Goal: Task Accomplishment & Management: Use online tool/utility

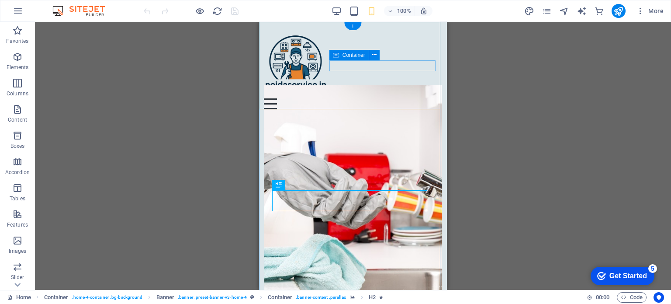
click at [389, 98] on div "Menu" at bounding box center [353, 103] width 179 height 11
click at [352, 55] on span "Container" at bounding box center [354, 54] width 23 height 5
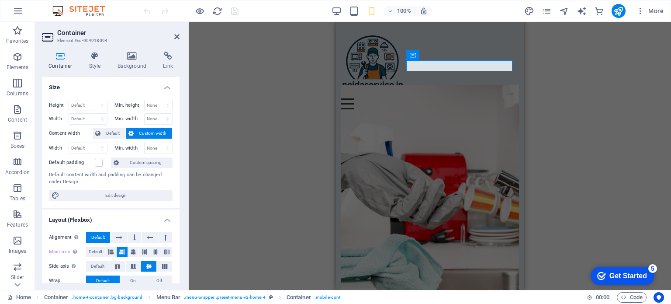
click at [287, 70] on div "H2 Container Banner Container Container Menu Bar Menu Container Menu Bar Contai…" at bounding box center [430, 156] width 482 height 268
click at [450, 98] on div "Menu" at bounding box center [430, 103] width 179 height 11
click at [584, 80] on div "H2 Container Banner Container Container Menu Bar Menu Container Container Logo" at bounding box center [430, 156] width 482 height 268
click at [568, 118] on div "H2 Container Banner Container Container Menu Bar Menu Container Container Logo" at bounding box center [430, 156] width 482 height 268
click at [176, 37] on icon at bounding box center [176, 36] width 5 height 7
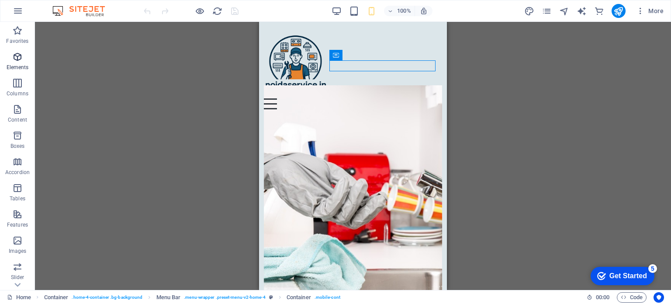
click at [16, 58] on icon "button" at bounding box center [17, 57] width 10 height 10
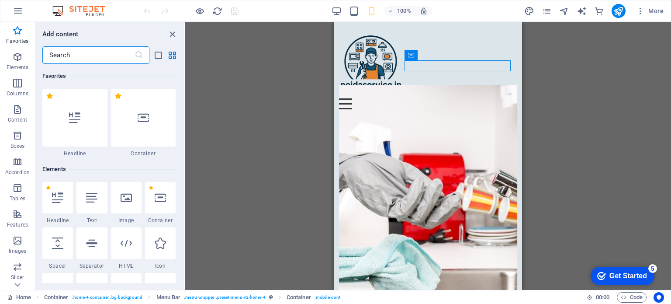
scroll to position [44, 0]
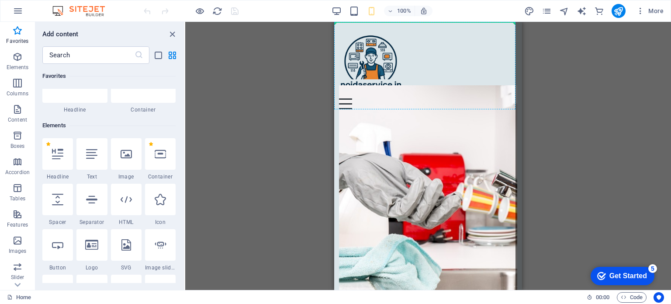
select select "xMidYMid"
select select "px"
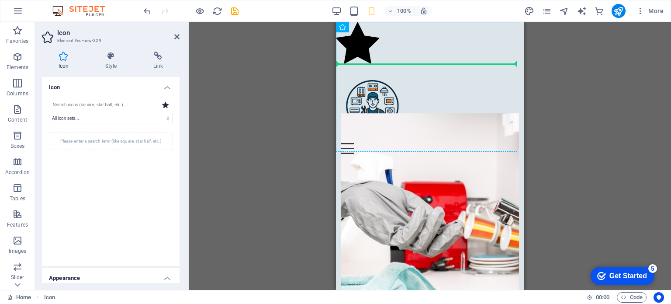
drag, startPoint x: 358, startPoint y: 40, endPoint x: 446, endPoint y: 111, distance: 113.7
click at [178, 40] on icon at bounding box center [176, 36] width 5 height 7
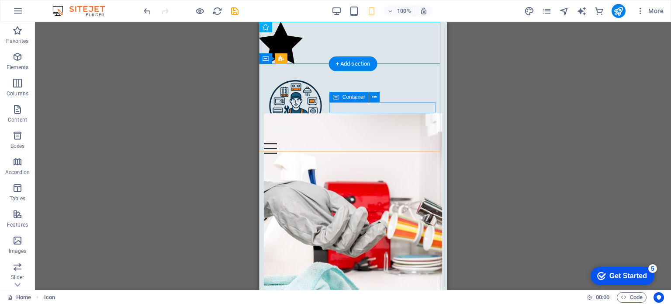
click at [376, 143] on div "Menu" at bounding box center [353, 148] width 179 height 11
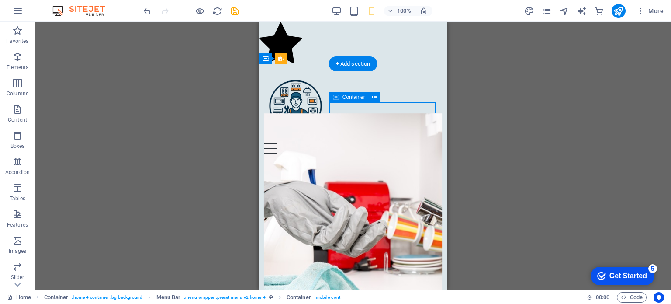
click at [376, 143] on div "Menu" at bounding box center [353, 148] width 179 height 11
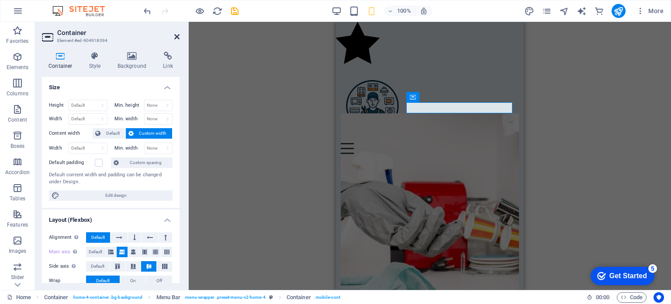
click at [176, 36] on icon at bounding box center [176, 36] width 5 height 7
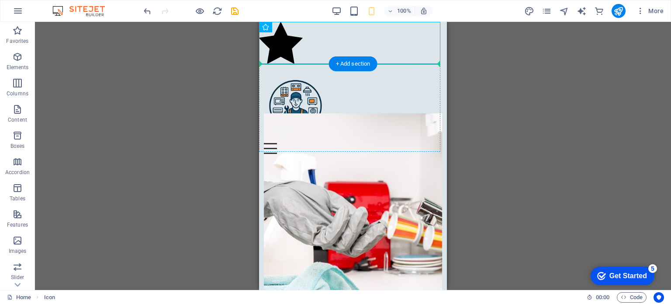
drag, startPoint x: 280, startPoint y: 40, endPoint x: 364, endPoint y: 109, distance: 109.3
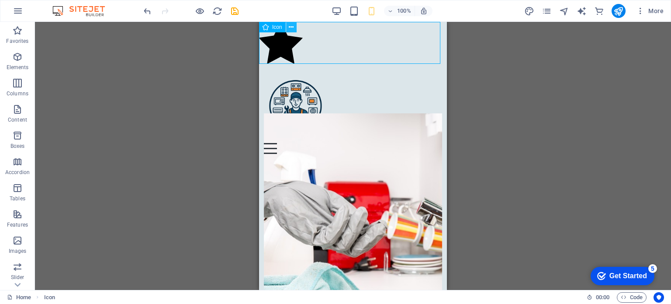
click at [291, 26] on icon at bounding box center [291, 27] width 5 height 9
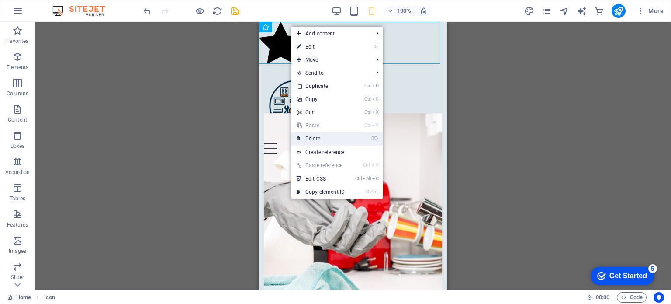
click at [318, 139] on link "⌦ Delete" at bounding box center [320, 138] width 59 height 13
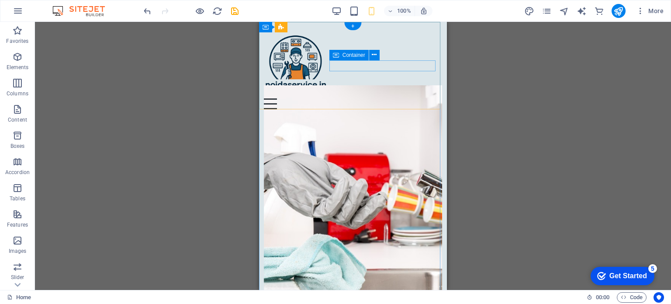
click at [363, 98] on div "Menu" at bounding box center [353, 103] width 179 height 11
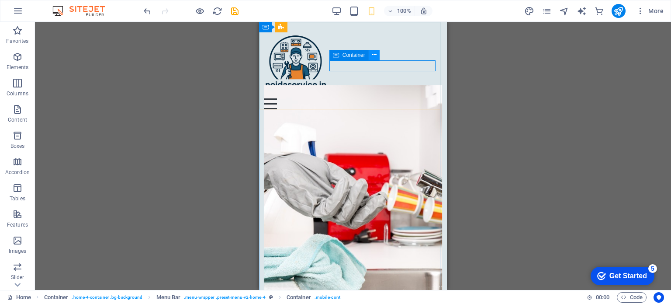
click at [374, 53] on icon at bounding box center [374, 54] width 5 height 9
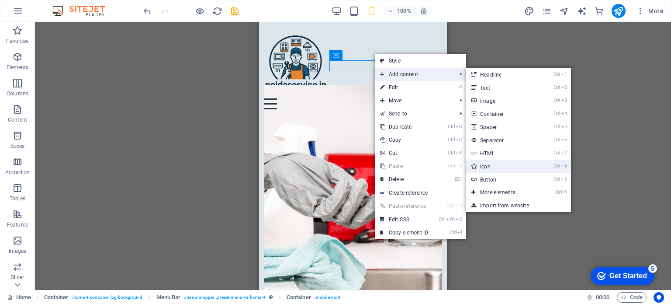
click at [495, 164] on link "Ctrl 8 Icon" at bounding box center [502, 165] width 72 height 13
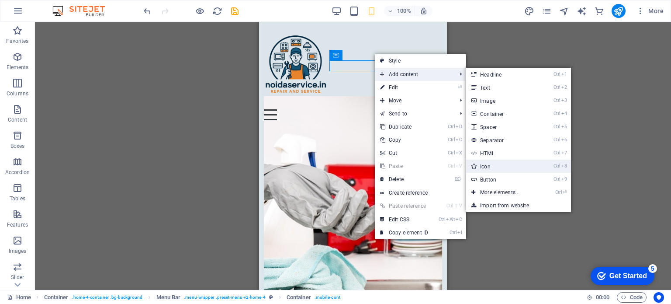
select select "xMidYMid"
select select "px"
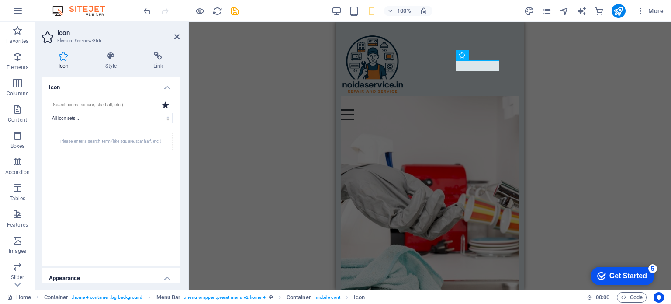
click at [112, 105] on input "search" at bounding box center [101, 105] width 105 height 10
type input "T"
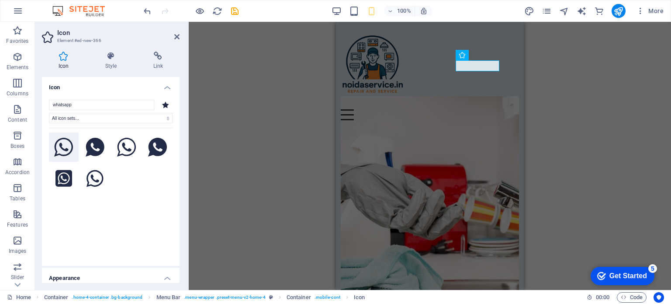
type input "whatsapp"
click at [62, 150] on icon at bounding box center [63, 147] width 19 height 19
click at [157, 58] on icon at bounding box center [158, 56] width 43 height 9
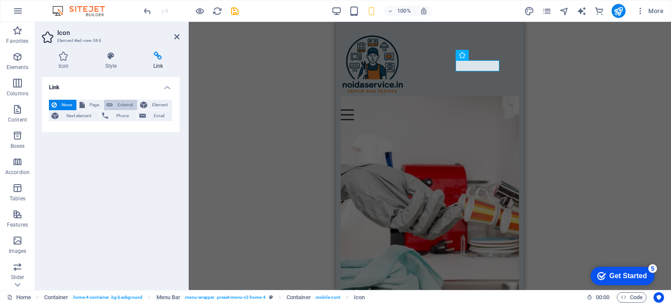
click at [122, 103] on span "External" at bounding box center [124, 105] width 19 height 10
select select "blank"
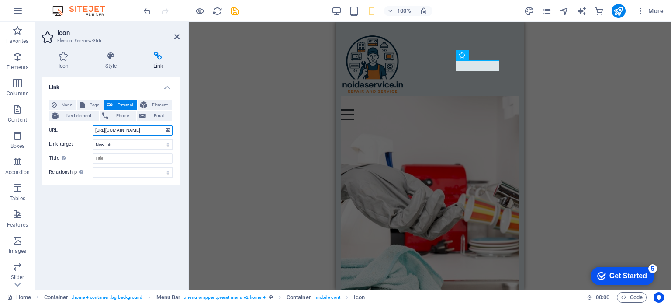
paste input "7830784345"
type input "https://wa.me/917830784345"
click at [108, 60] on h4 "Style" at bounding box center [113, 61] width 48 height 18
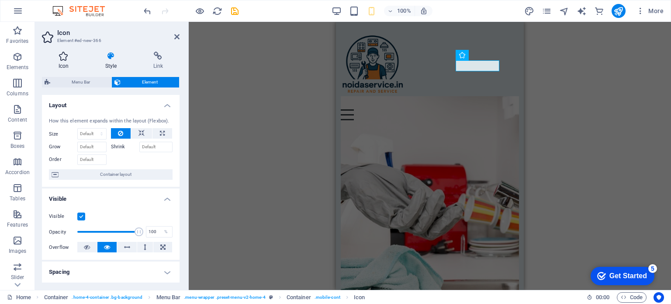
click at [66, 59] on icon at bounding box center [63, 56] width 43 height 9
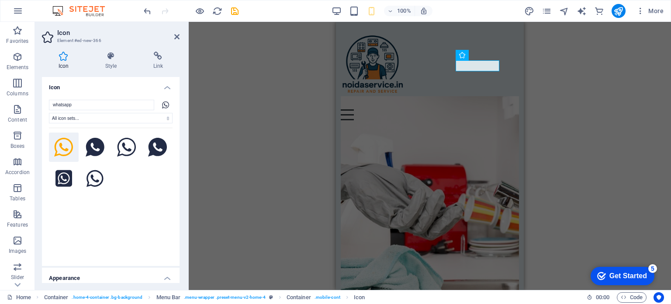
click at [167, 279] on h4 "Appearance" at bounding box center [111, 275] width 138 height 16
click at [166, 278] on h4 "Appearance" at bounding box center [111, 277] width 138 height 21
click at [178, 37] on icon at bounding box center [176, 36] width 5 height 7
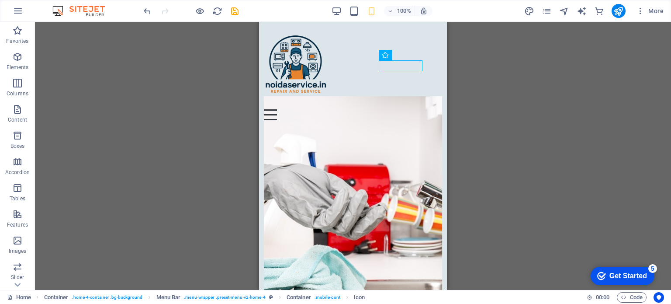
click at [481, 99] on div "H2 Container Banner Container Container Menu Bar Menu Container Container Logo …" at bounding box center [353, 156] width 636 height 268
click at [232, 11] on icon "save" at bounding box center [235, 11] width 10 height 10
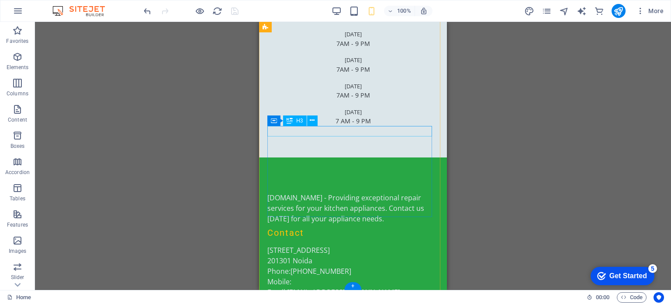
scroll to position [2856, 0]
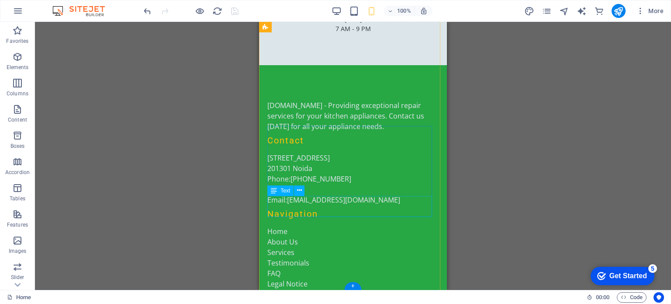
click at [294, 278] on div "Legal Notice Privacy Policy" at bounding box center [352, 288] width 171 height 21
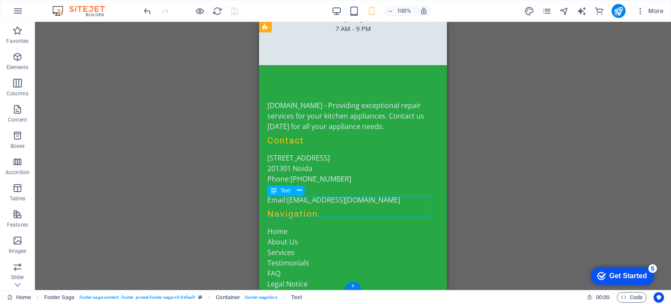
click at [294, 278] on div "Legal Notice Privacy Policy" at bounding box center [352, 288] width 171 height 21
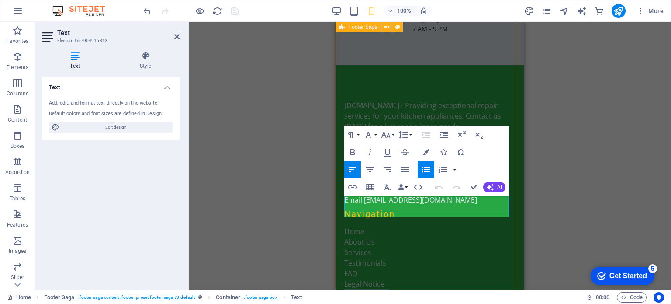
drag, startPoint x: 388, startPoint y: 213, endPoint x: 342, endPoint y: 209, distance: 46.4
click at [342, 209] on div "[DOMAIN_NAME] - Providing exceptional repair services for your kitchen applianc…" at bounding box center [430, 227] width 188 height 325
click at [358, 187] on button "Insert Link" at bounding box center [352, 186] width 17 height 17
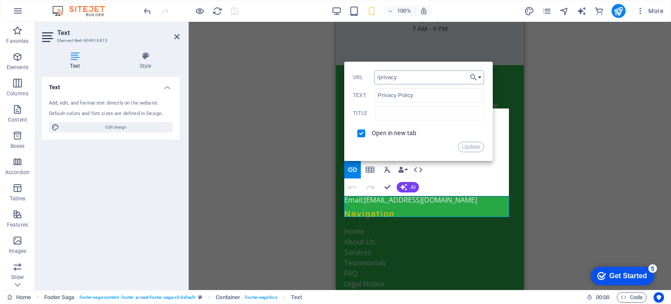
click at [464, 81] on input "/privacy" at bounding box center [429, 77] width 110 height 14
click at [481, 76] on button "Choose Link" at bounding box center [476, 77] width 17 height 14
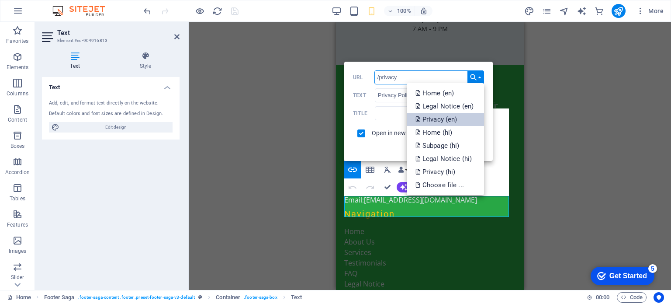
click at [452, 120] on p "Privacy (en)" at bounding box center [438, 119] width 44 height 13
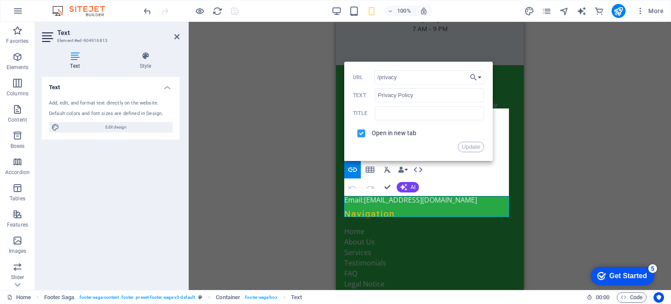
click at [363, 133] on input "checkbox" at bounding box center [360, 132] width 8 height 8
checkbox input "true"
click at [474, 147] on button "Update" at bounding box center [471, 147] width 26 height 10
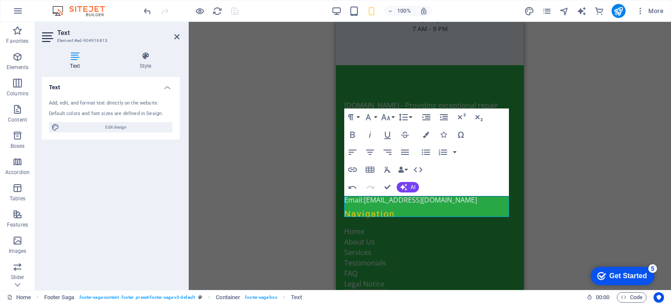
click at [547, 97] on div "H2 Container Banner Container Menu Bar Menu Container Container Logo Icon Icon …" at bounding box center [430, 156] width 482 height 268
click at [180, 32] on aside "Text Element #ed-904916813 Text Style Text Add, edit, and format text directly …" at bounding box center [112, 156] width 154 height 268
click at [124, 127] on span "Edit design" at bounding box center [116, 127] width 108 height 10
select select "px"
select select "200"
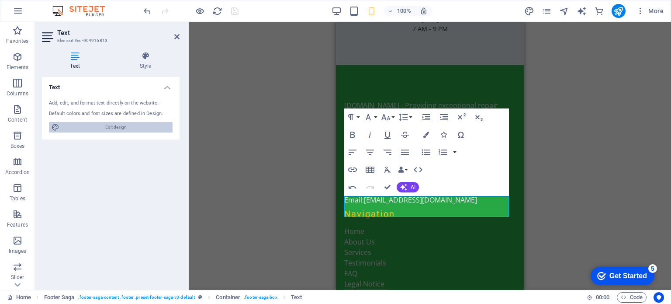
select select "px"
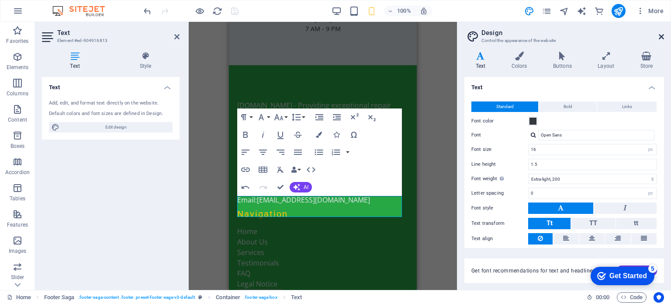
click at [662, 35] on icon at bounding box center [661, 36] width 5 height 7
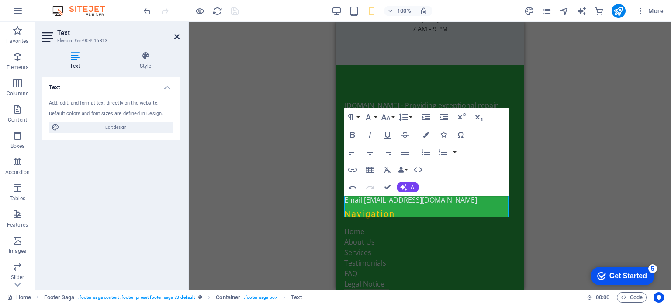
click at [177, 36] on icon at bounding box center [176, 36] width 5 height 7
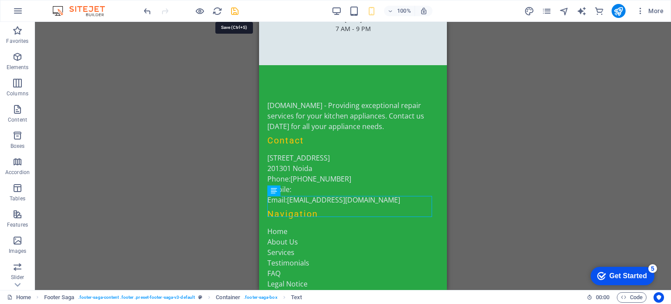
click at [239, 10] on icon "save" at bounding box center [235, 11] width 10 height 10
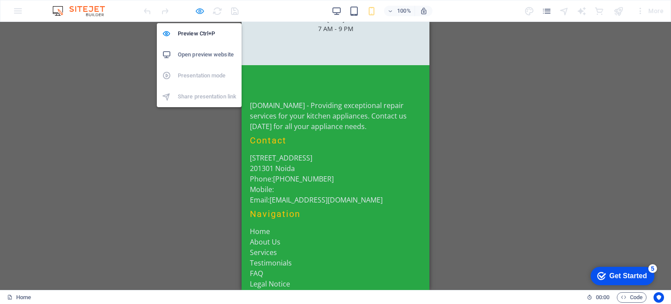
scroll to position [2651, 0]
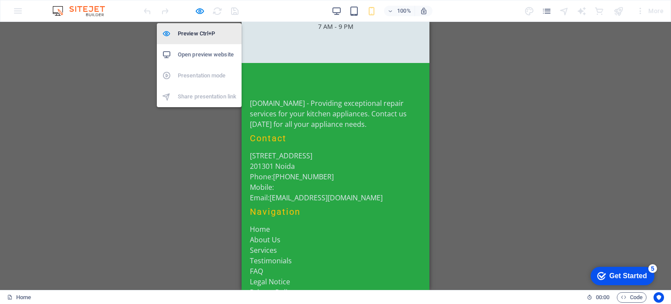
click at [196, 30] on h6 "Preview Ctrl+P" at bounding box center [207, 33] width 59 height 10
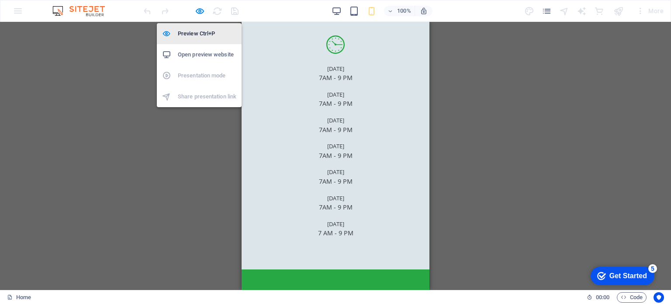
scroll to position [2856, 0]
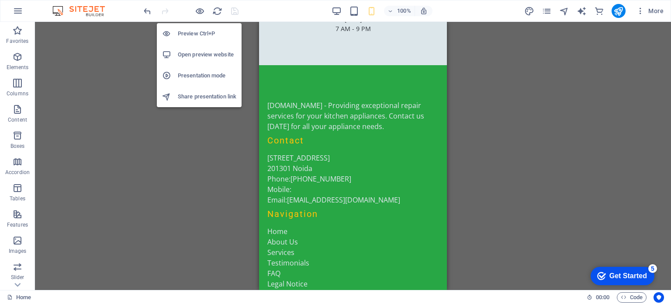
click at [196, 30] on h6 "Preview Ctrl+P" at bounding box center [207, 33] width 59 height 10
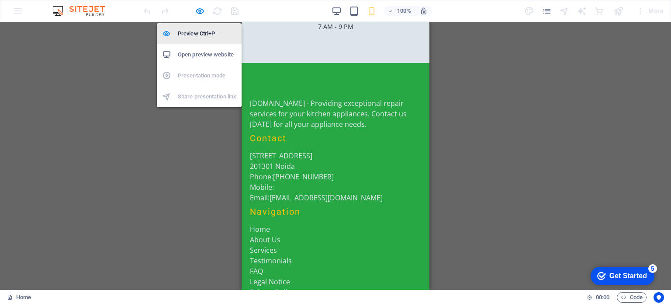
click at [196, 30] on h6 "Preview Ctrl+P" at bounding box center [207, 33] width 59 height 10
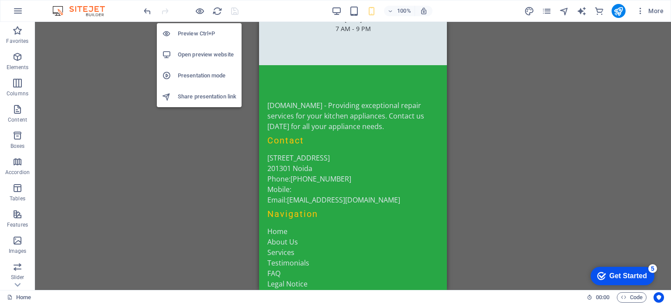
click at [191, 52] on h6 "Open preview website" at bounding box center [207, 54] width 59 height 10
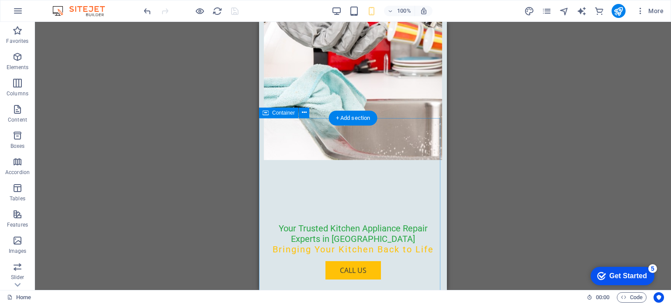
scroll to position [0, 0]
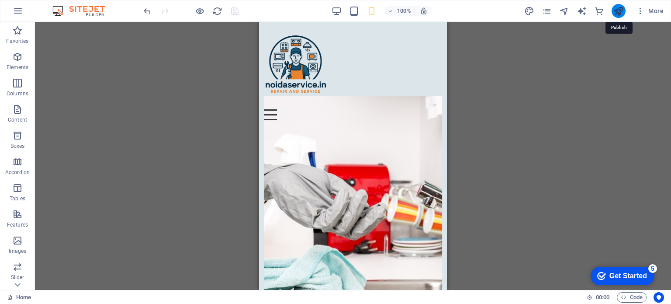
click at [618, 8] on icon "publish" at bounding box center [618, 11] width 10 height 10
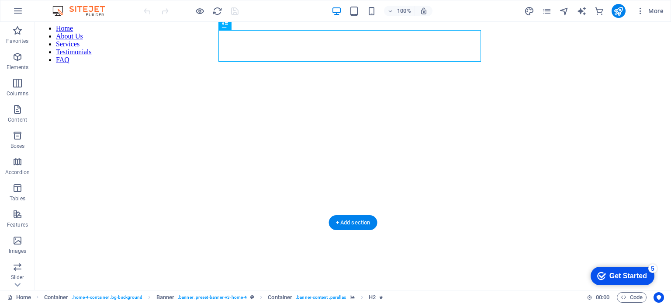
scroll to position [175, 0]
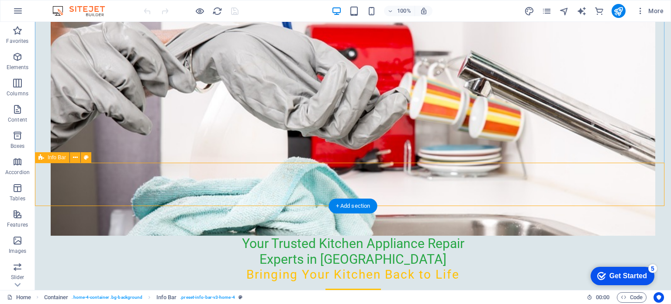
click at [23, 57] on span "Elements" at bounding box center [17, 62] width 35 height 21
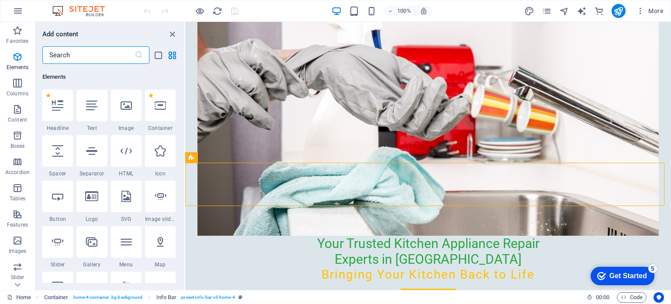
scroll to position [93, 0]
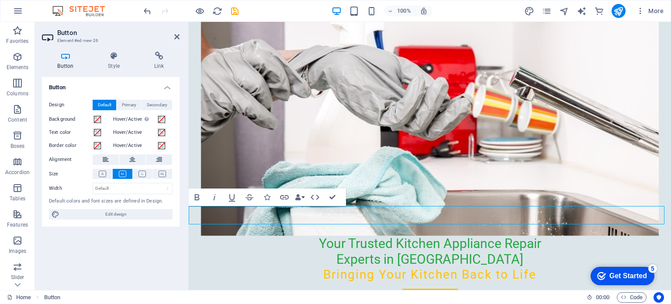
click at [269, 196] on icon "button" at bounding box center [267, 197] width 6 height 6
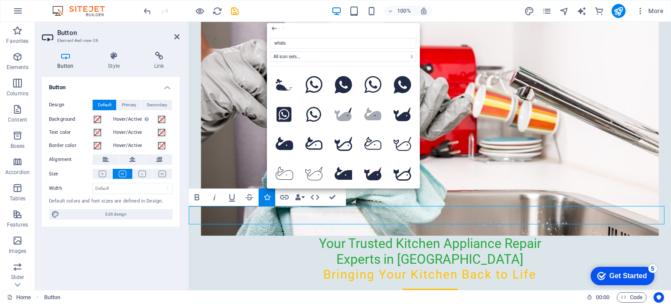
type input "whatsa"
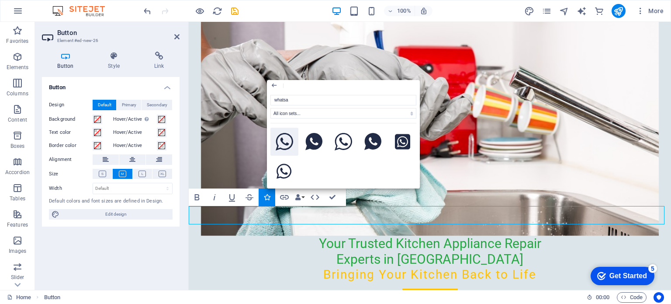
click at [283, 145] on icon at bounding box center [284, 141] width 17 height 17
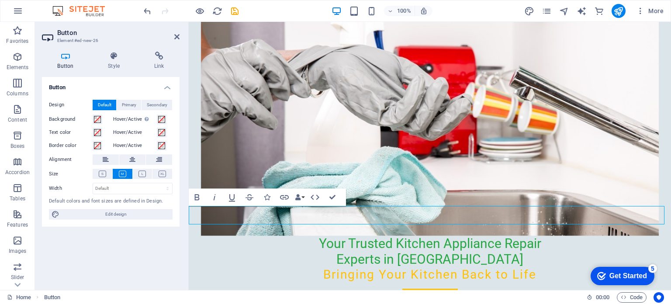
click at [132, 159] on icon at bounding box center [132, 159] width 6 height 10
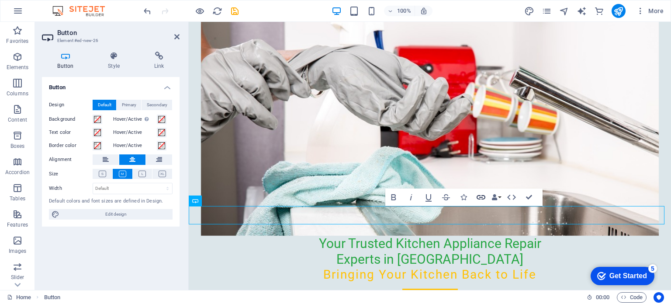
click at [478, 196] on icon "button" at bounding box center [481, 197] width 10 height 10
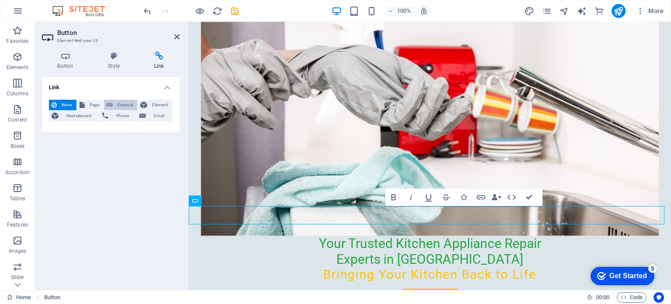
click at [118, 106] on span "External" at bounding box center [124, 105] width 19 height 10
select select "blank"
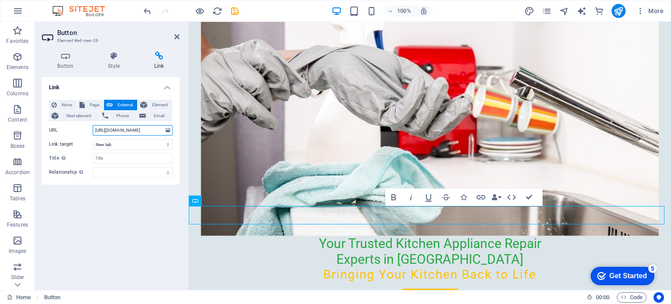
paste input "7830784345"
type input "https://wa.me/917830784345"
click at [129, 223] on div "Link None Page External Element Next element Phone Email Page Home Legal Notice…" at bounding box center [111, 180] width 138 height 206
click at [177, 34] on icon at bounding box center [176, 36] width 5 height 7
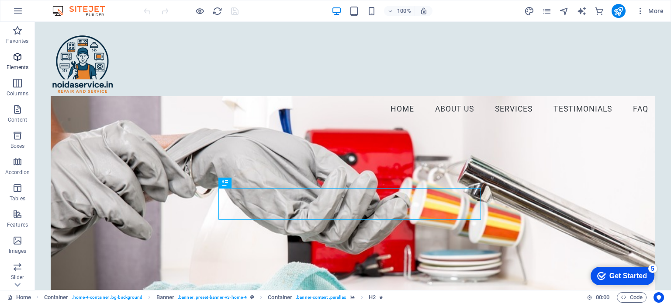
click at [17, 59] on icon "button" at bounding box center [17, 57] width 10 height 10
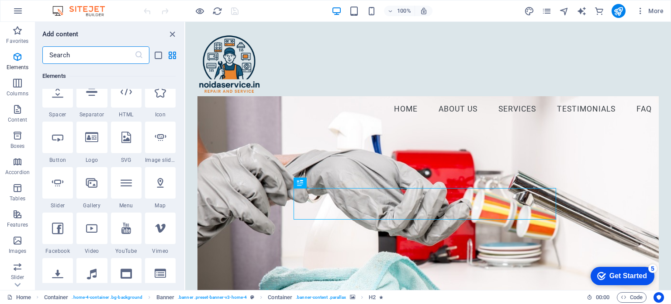
scroll to position [136, 0]
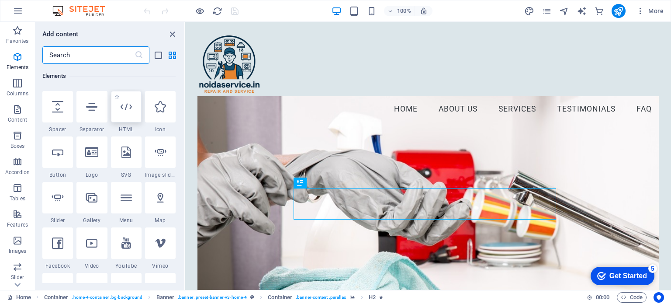
click at [126, 106] on icon at bounding box center [126, 106] width 11 height 11
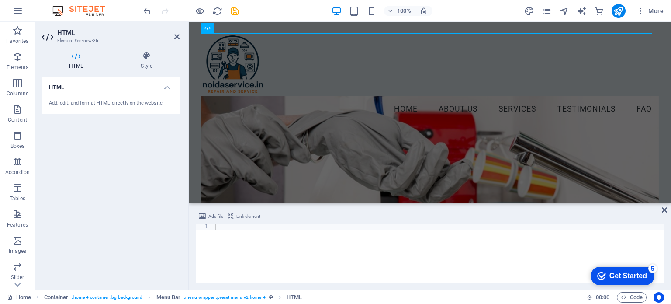
click at [108, 103] on div "Add, edit, and format HTML directly on the website." at bounding box center [111, 103] width 124 height 7
click at [67, 87] on h4 "HTML" at bounding box center [111, 85] width 138 height 16
click at [67, 87] on h4 "HTML" at bounding box center [111, 87] width 138 height 21
click at [67, 87] on h4 "HTML" at bounding box center [111, 85] width 138 height 16
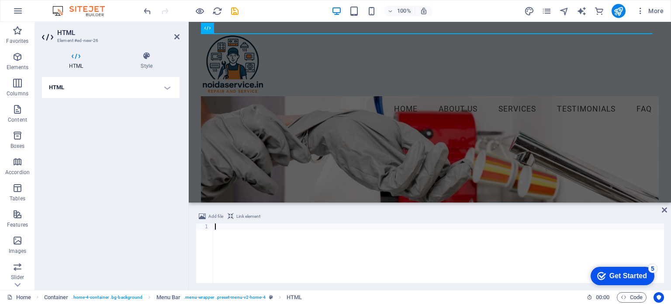
click at [274, 248] on div at bounding box center [438, 259] width 451 height 72
paste textarea "</style>"
type textarea "</style>"
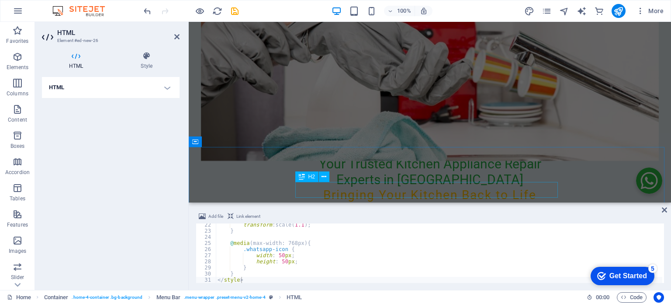
scroll to position [218, 0]
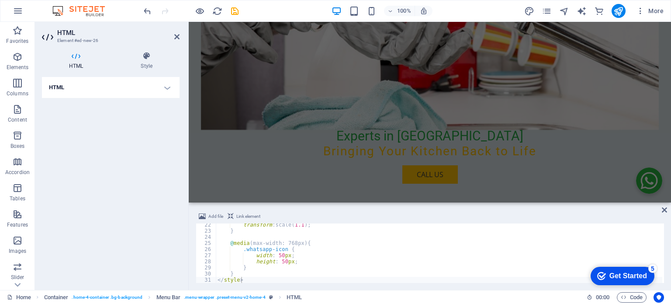
click at [168, 89] on h4 "HTML" at bounding box center [111, 87] width 138 height 21
click at [667, 205] on div "Add file Link element </style> 22 23 24 25 26 27 28 29 30 31 transform : scale(…" at bounding box center [430, 247] width 482 height 86
click at [665, 208] on icon at bounding box center [664, 209] width 5 height 7
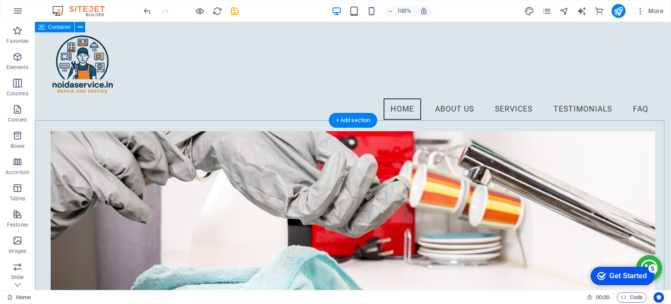
scroll to position [0, 0]
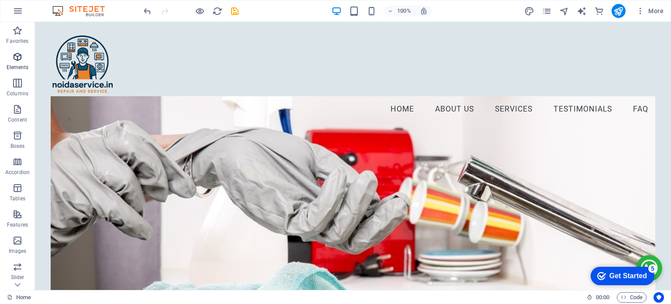
click at [10, 58] on span "Elements" at bounding box center [17, 62] width 35 height 21
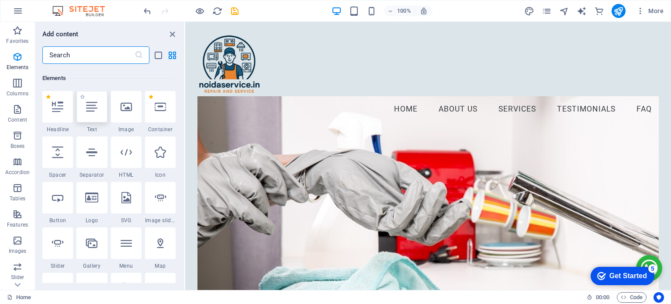
scroll to position [93, 0]
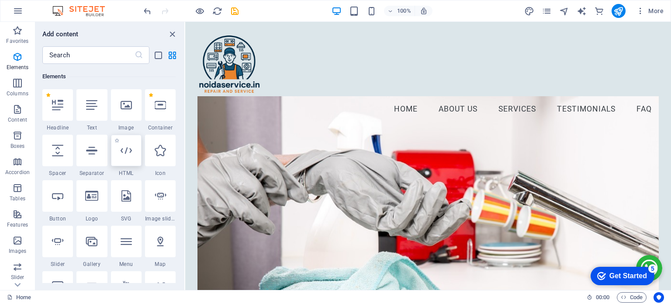
click at [131, 157] on div at bounding box center [126, 150] width 31 height 31
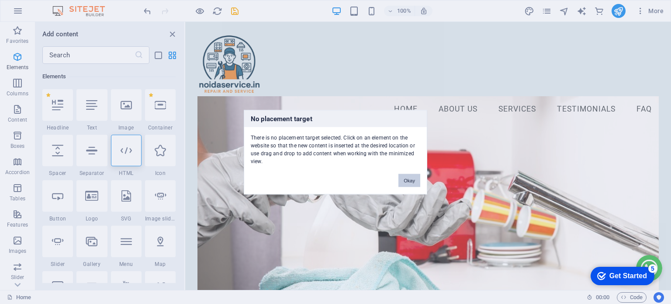
click at [404, 183] on button "Okay" at bounding box center [410, 179] width 22 height 13
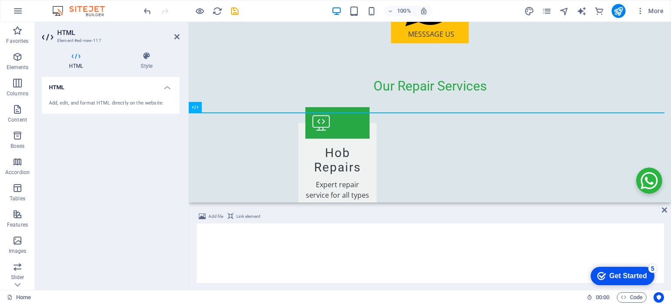
scroll to position [582, 0]
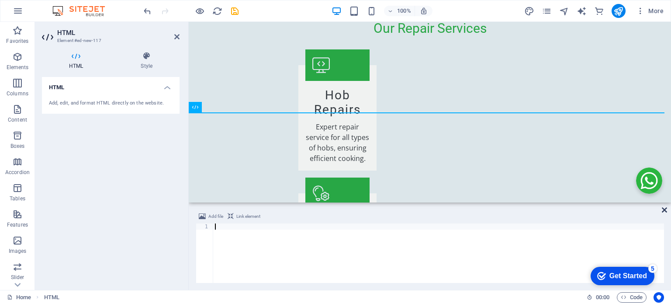
click at [665, 208] on icon at bounding box center [664, 209] width 5 height 7
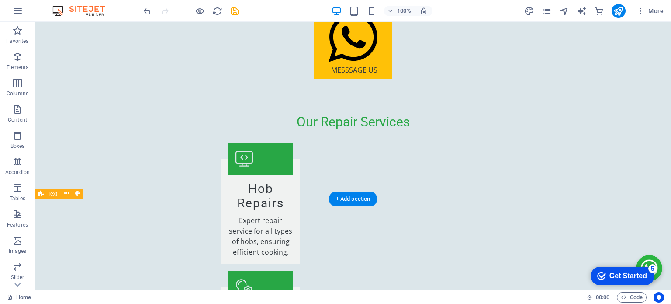
scroll to position [874, 0]
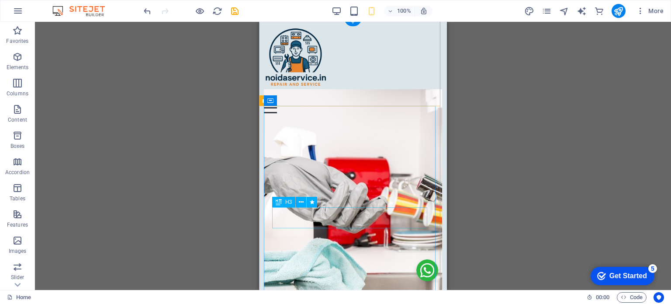
scroll to position [0, 0]
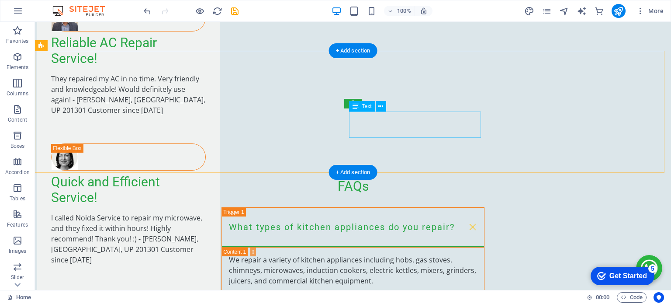
scroll to position [2325, 0]
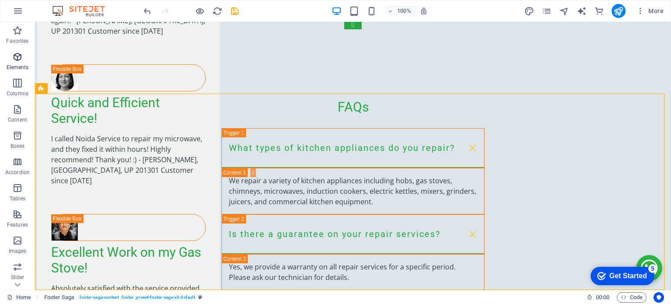
click at [16, 61] on icon "button" at bounding box center [17, 57] width 10 height 10
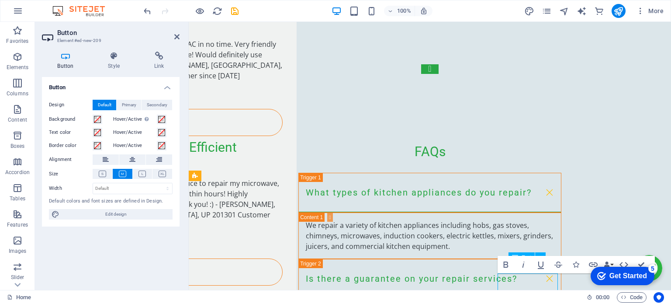
scroll to position [2225, 0]
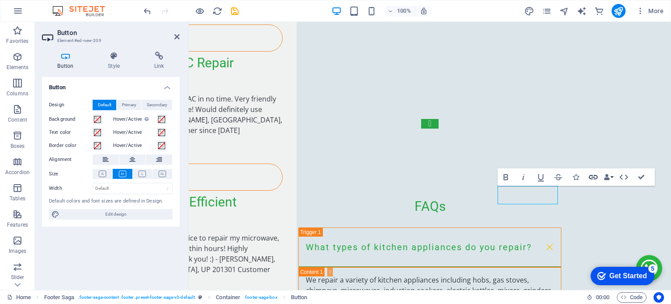
click at [594, 176] on icon "button" at bounding box center [593, 177] width 10 height 10
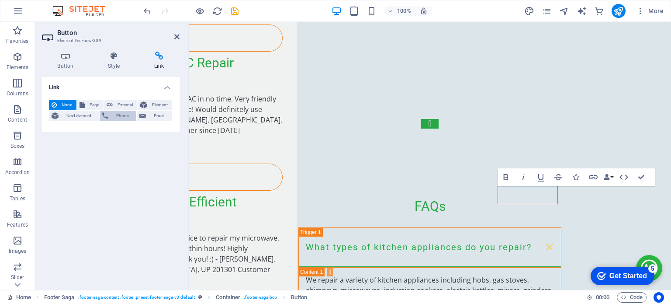
click at [108, 115] on icon at bounding box center [105, 116] width 6 height 10
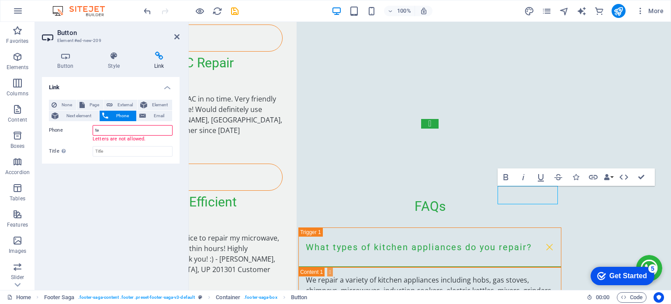
type input "t"
paste input "7830784345"
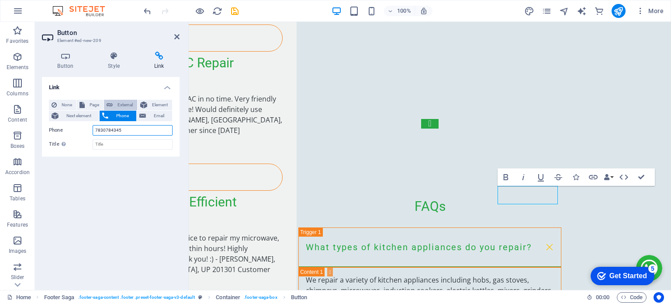
type input "7830784345"
click at [116, 105] on span "External" at bounding box center [124, 105] width 19 height 10
select select "blank"
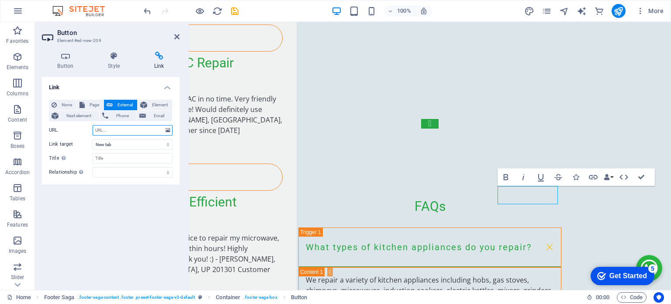
click at [112, 130] on input "URL" at bounding box center [133, 130] width 80 height 10
click at [112, 117] on span "Phone" at bounding box center [122, 116] width 23 height 10
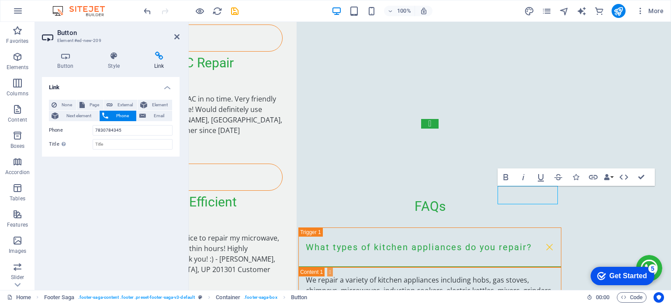
click at [113, 184] on div "Link None Page External Element Next element Phone Email Page Home Legal Notice…" at bounding box center [111, 180] width 138 height 206
click at [178, 33] on icon at bounding box center [176, 36] width 5 height 7
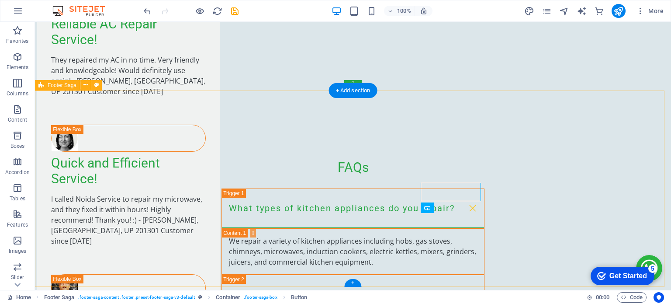
scroll to position [2324, 0]
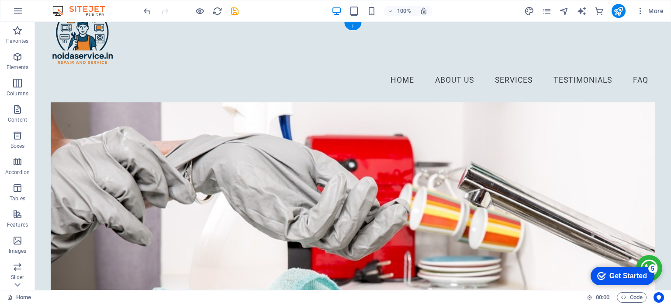
scroll to position [0, 0]
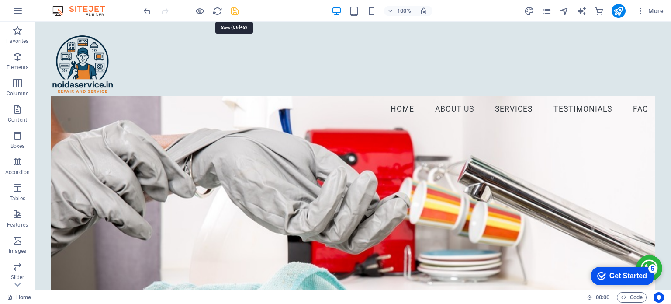
click at [620, 10] on icon "publish" at bounding box center [618, 11] width 10 height 10
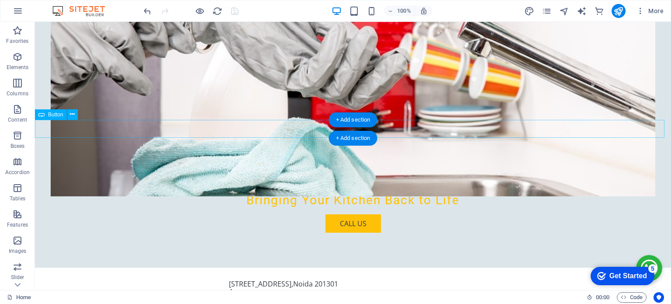
scroll to position [262, 0]
